Goal: Transaction & Acquisition: Purchase product/service

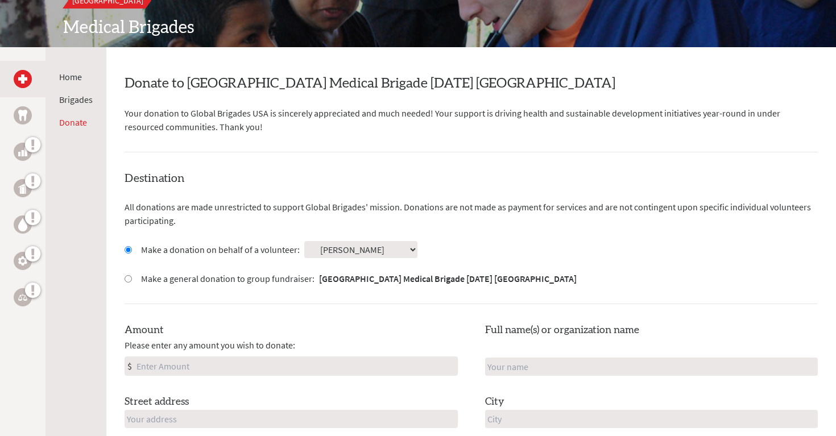
scroll to position [158, 0]
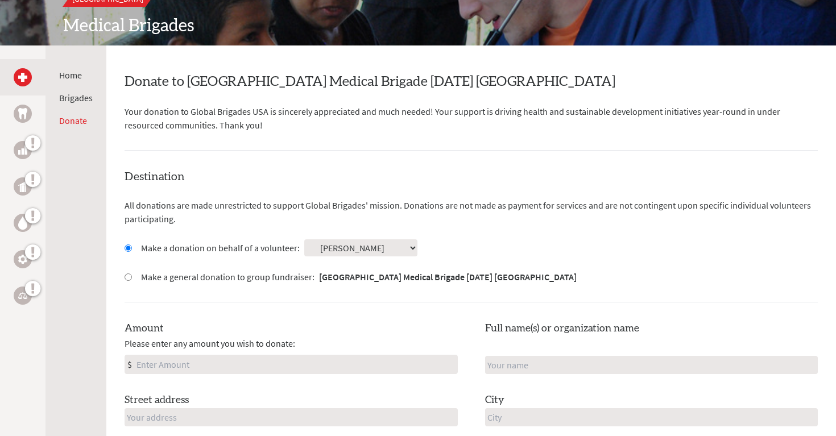
click at [328, 364] on input "Amount" at bounding box center [295, 365] width 323 height 18
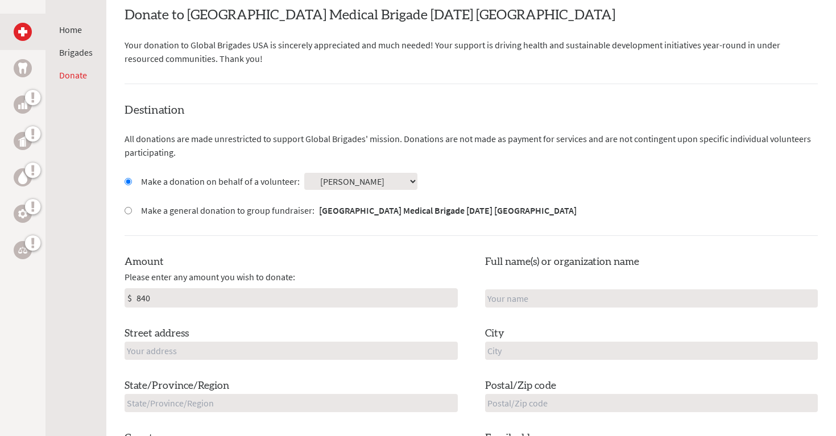
scroll to position [229, 0]
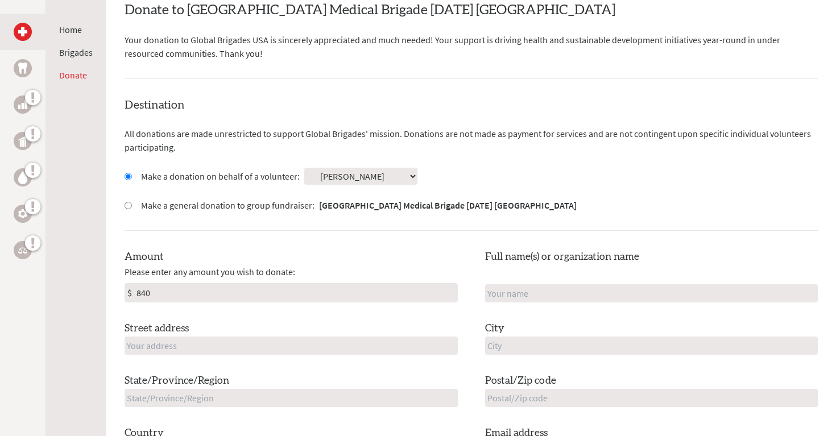
type input "840"
click at [527, 292] on input "text" at bounding box center [651, 293] width 333 height 18
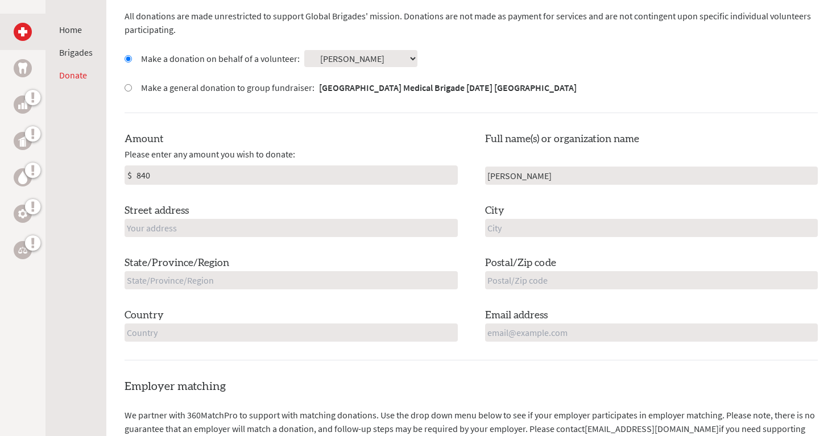
scroll to position [366, 0]
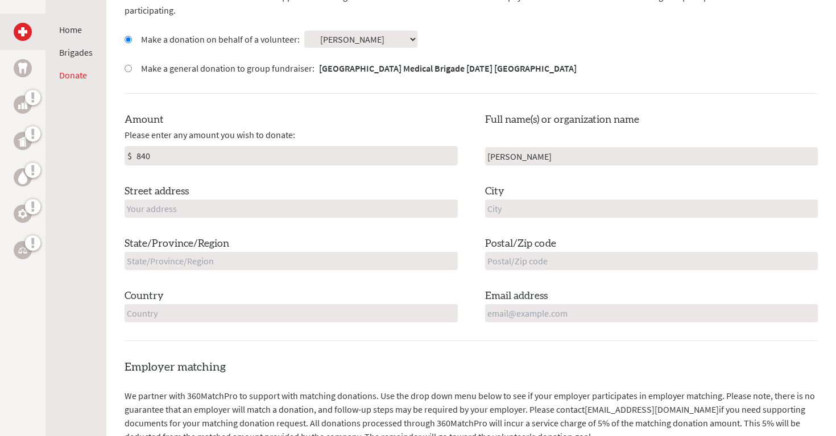
type input "[PERSON_NAME]"
click at [332, 212] on input "text" at bounding box center [291, 209] width 333 height 18
type input "[STREET_ADDRESS]"
type input "[GEOGRAPHIC_DATA]"
type input "NJ"
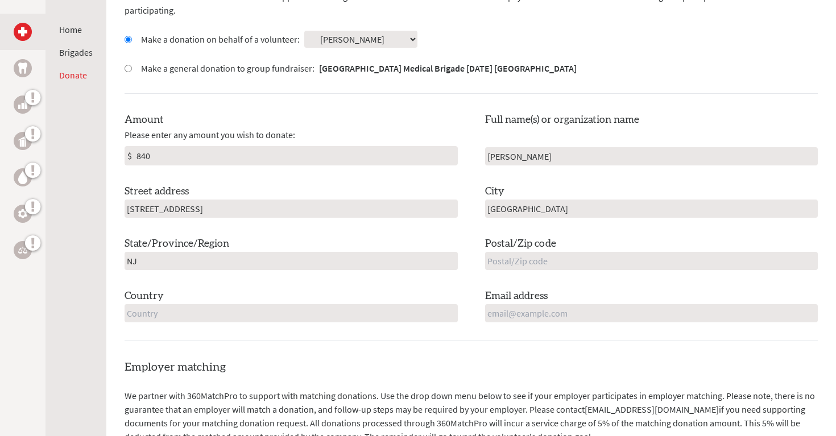
type input "08226"
type input "[GEOGRAPHIC_DATA]"
type input "[EMAIL_ADDRESS][DOMAIN_NAME]"
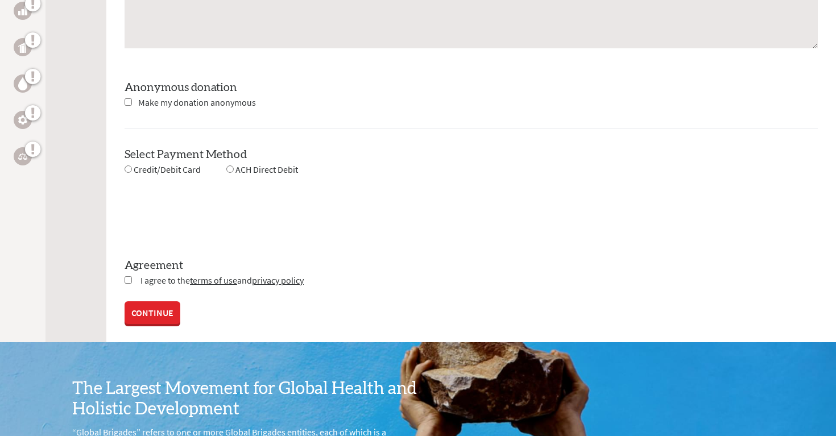
scroll to position [1067, 0]
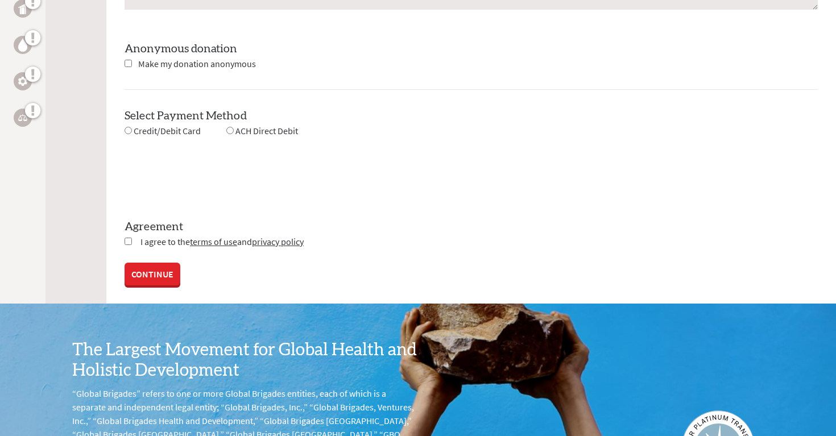
click at [131, 131] on input "radio" at bounding box center [128, 130] width 7 height 7
radio input "true"
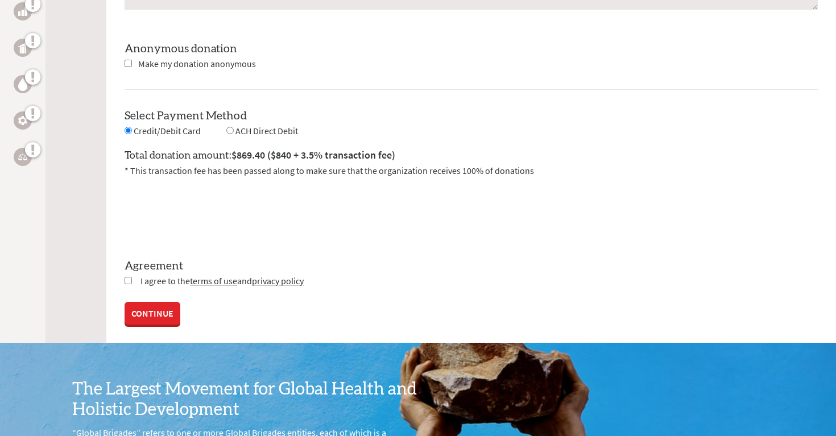
click at [129, 280] on input "checkbox" at bounding box center [128, 280] width 7 height 7
checkbox input "true"
click at [142, 319] on link "CONTINUE" at bounding box center [153, 314] width 56 height 23
